Goal: Transaction & Acquisition: Subscribe to service/newsletter

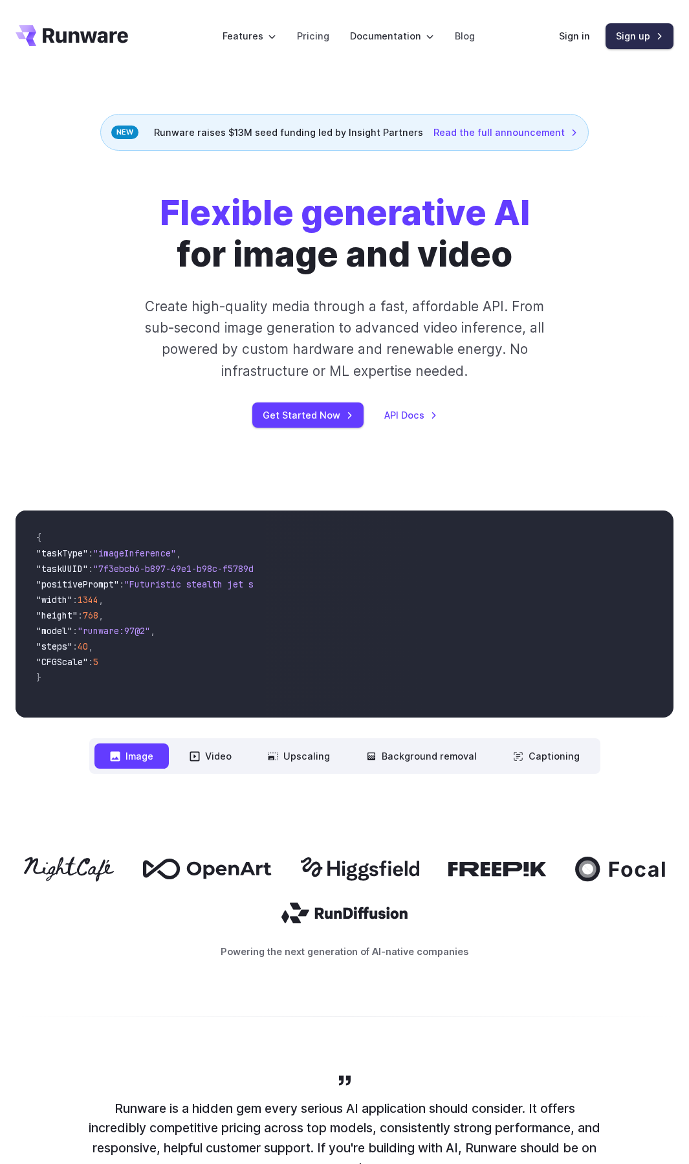
click at [654, 38] on link "Sign up" at bounding box center [639, 35] width 68 height 25
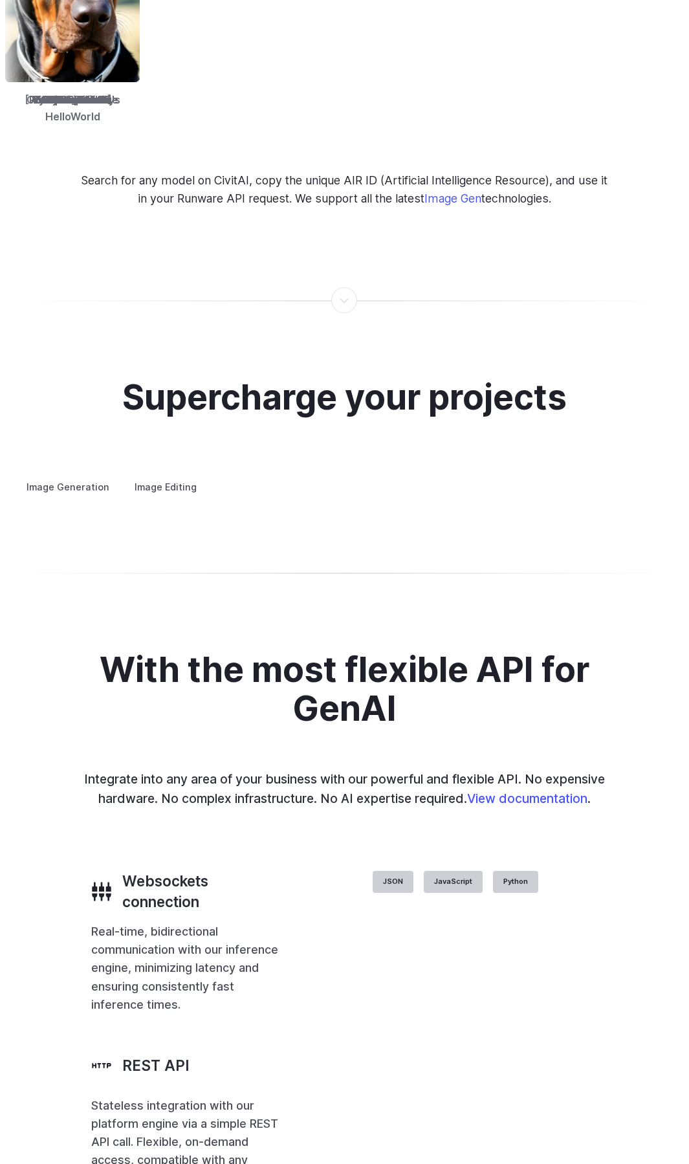
scroll to position [2174, 0]
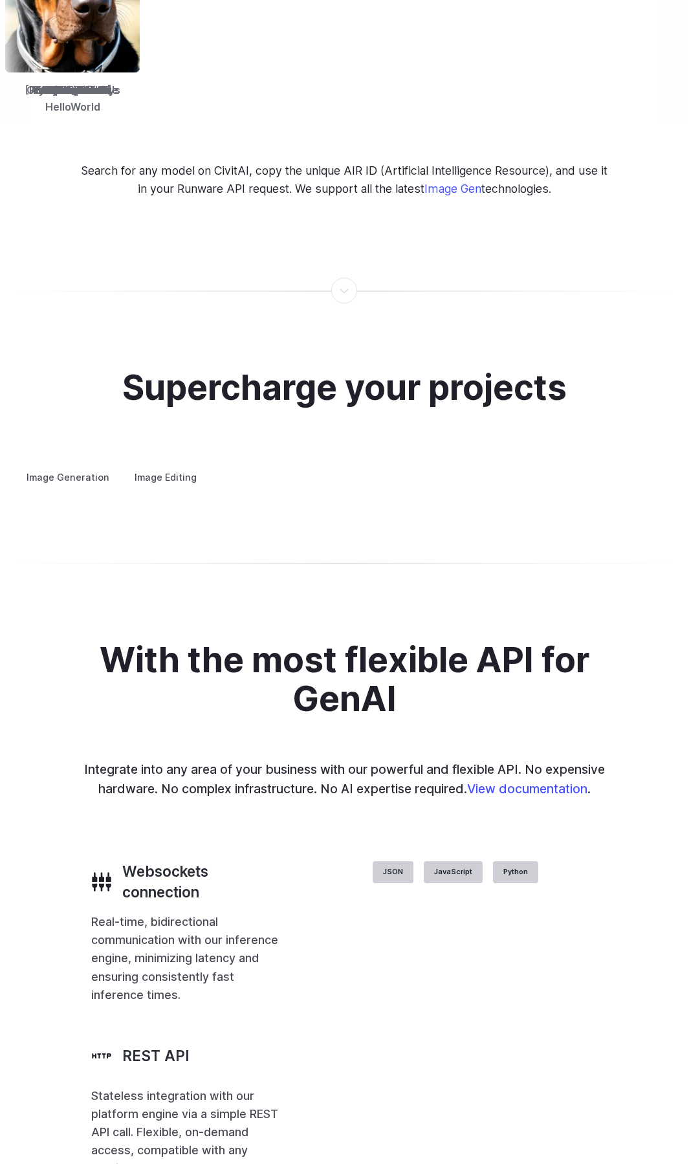
click at [171, 466] on label "Image Editing" at bounding box center [166, 477] width 84 height 23
click at [99, 466] on label "Image Generation" at bounding box center [68, 477] width 105 height 23
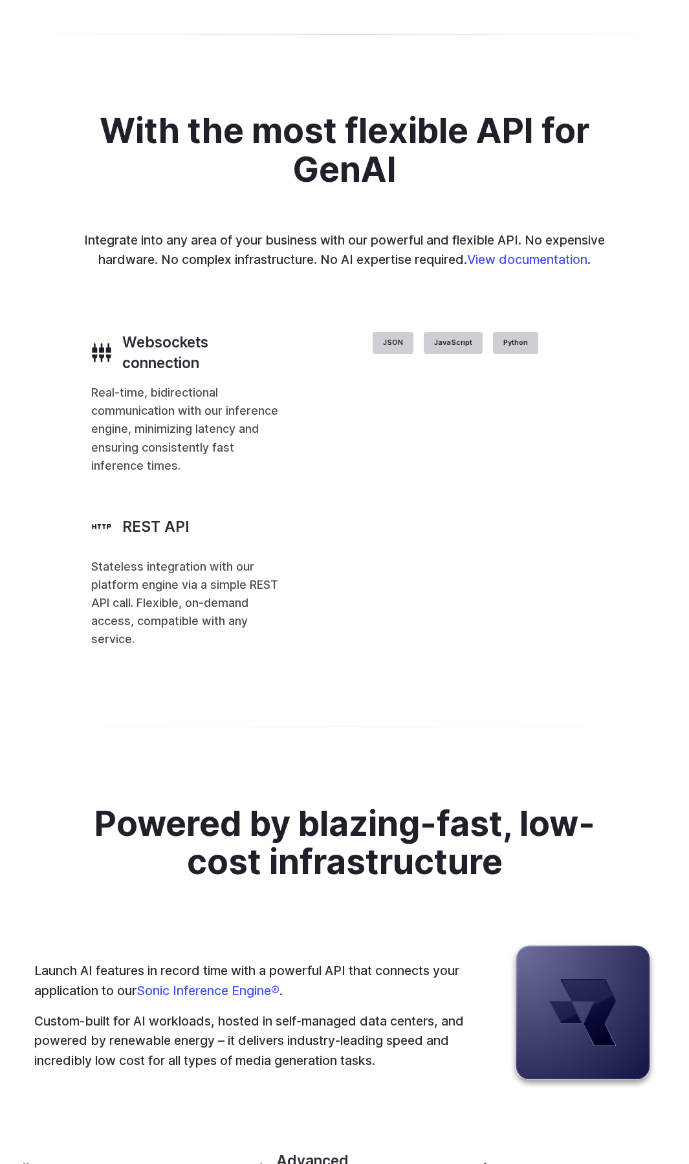
scroll to position [2795, 0]
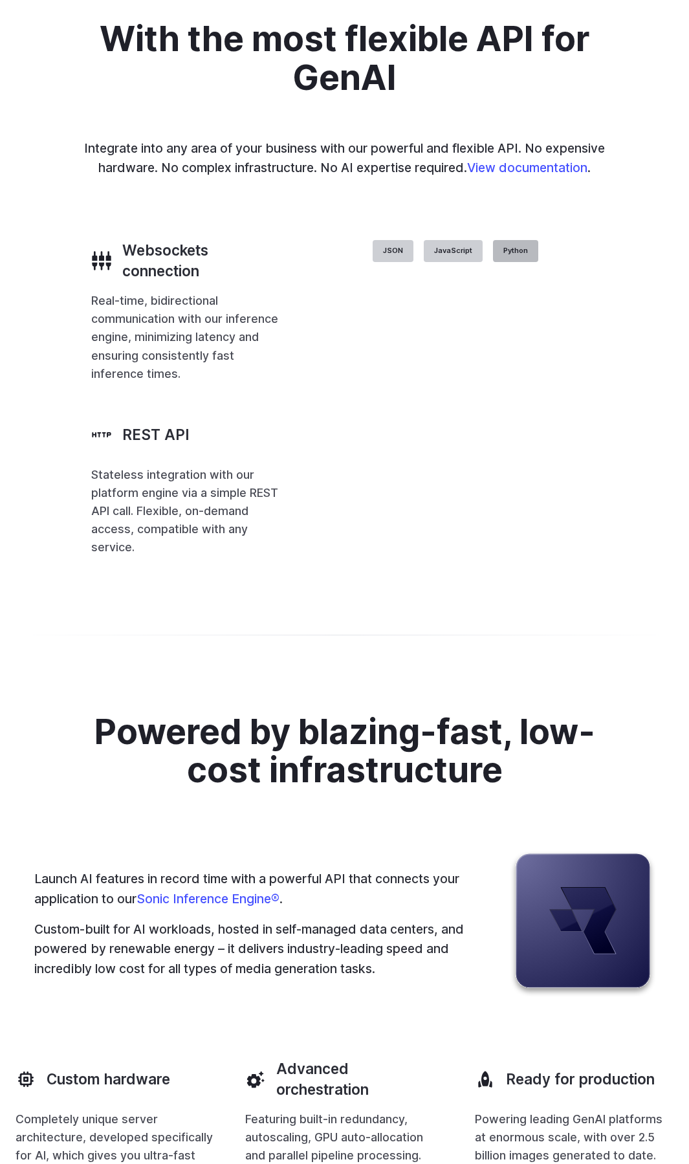
click at [538, 262] on label "Python" at bounding box center [515, 251] width 45 height 22
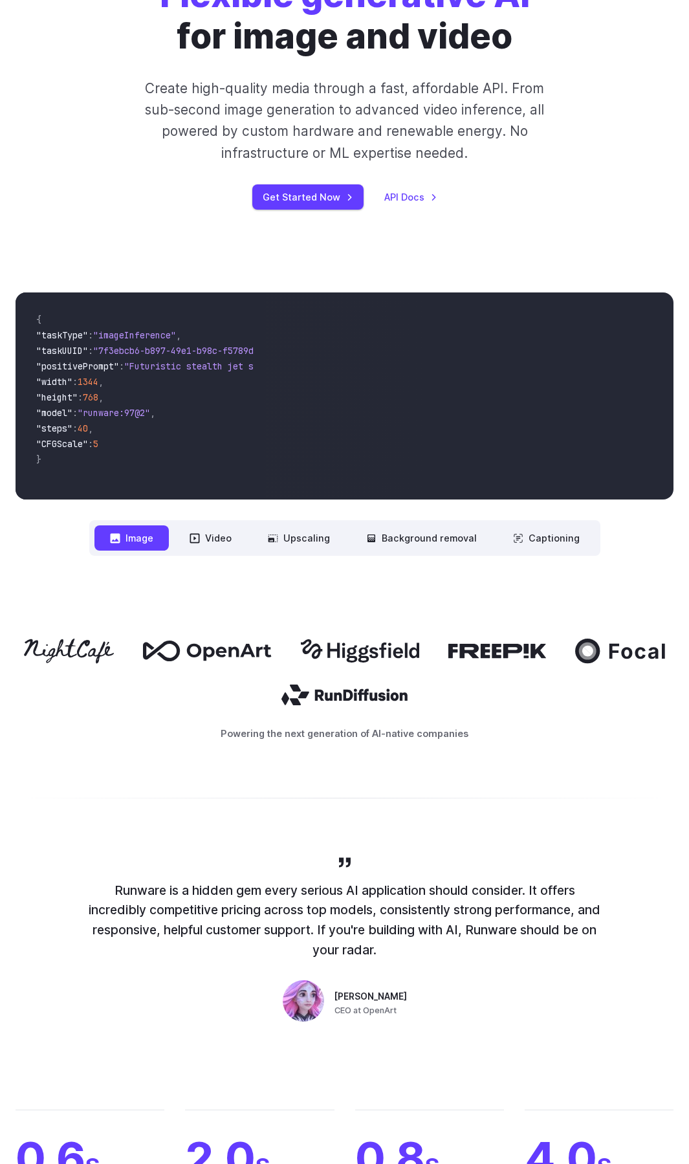
scroll to position [0, 0]
